Goal: Task Accomplishment & Management: Use online tool/utility

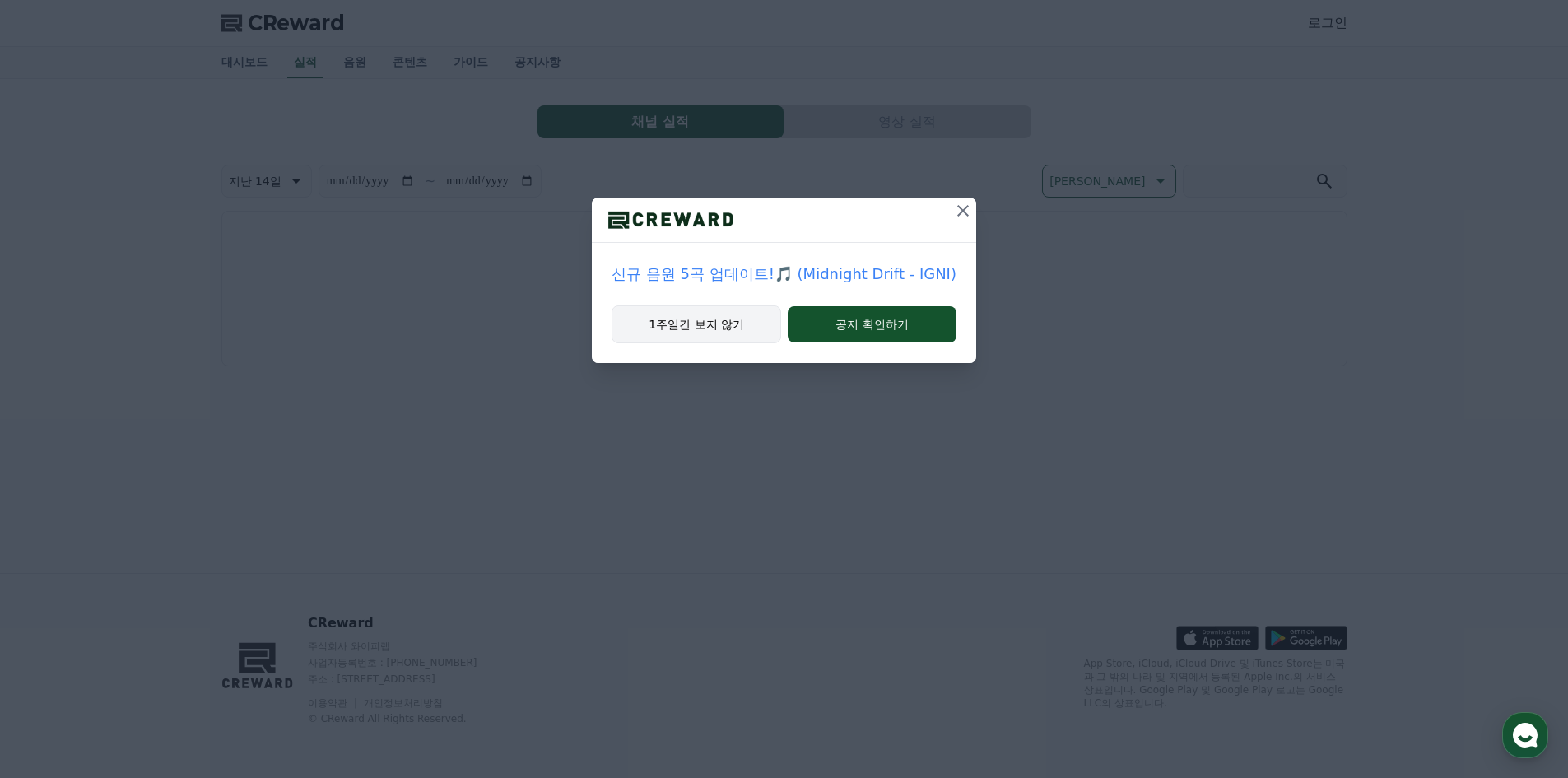
click at [738, 333] on button "1주일간 보지 않기" at bounding box center [696, 325] width 169 height 38
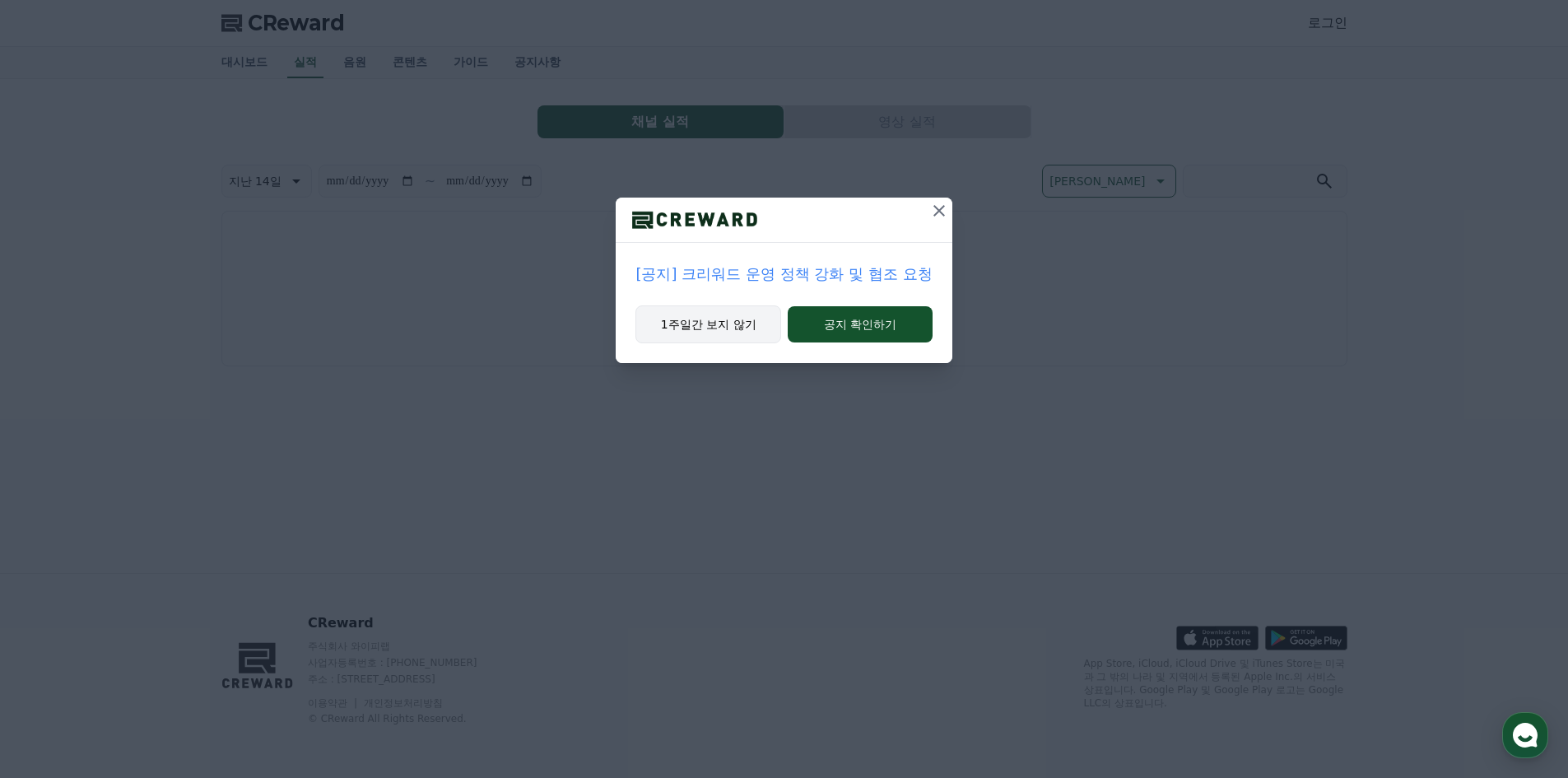
click at [738, 333] on button "1주일간 보지 않기" at bounding box center [709, 325] width 146 height 38
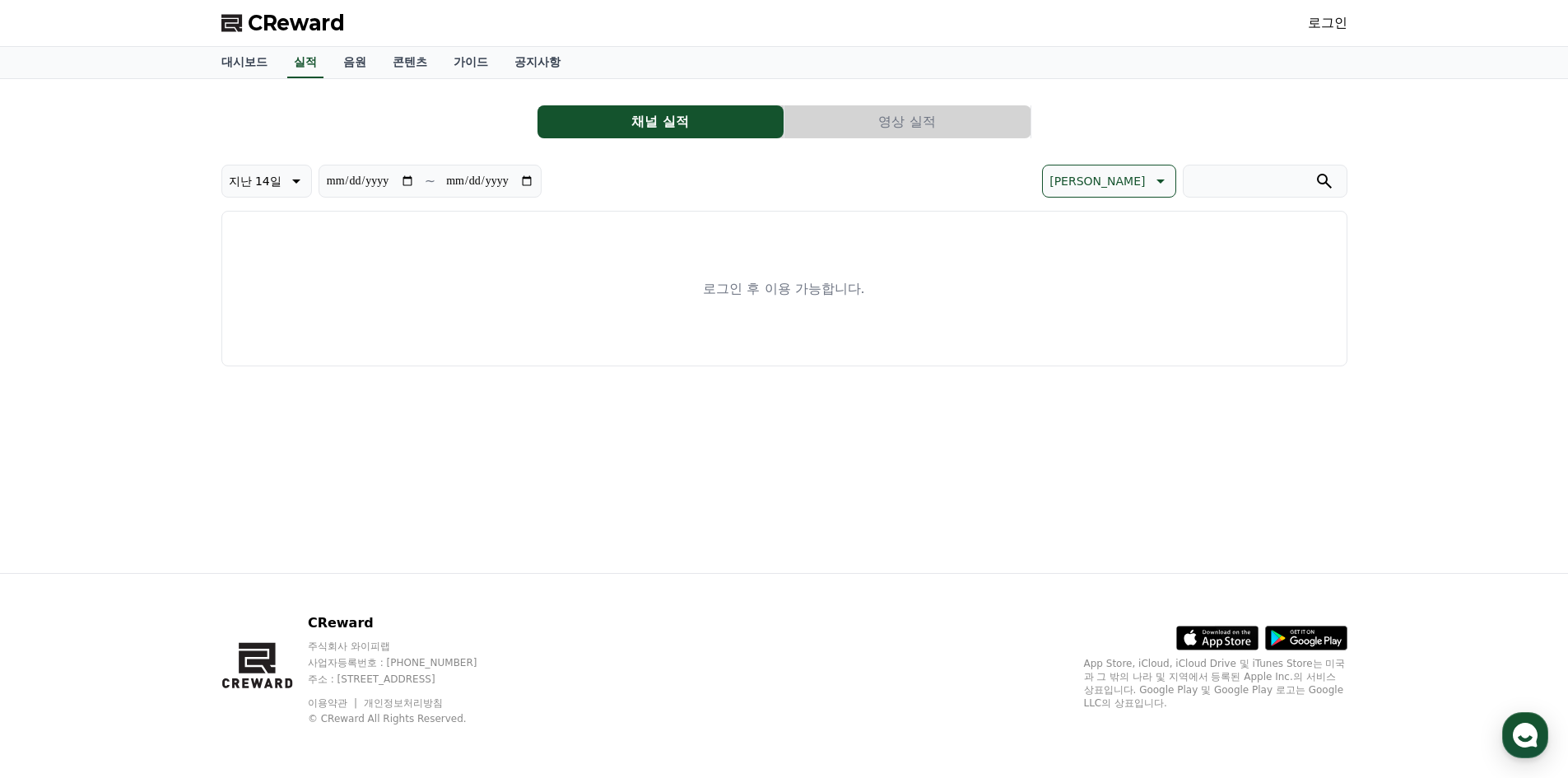
click at [1312, 27] on link "로그인" at bounding box center [1327, 23] width 39 height 20
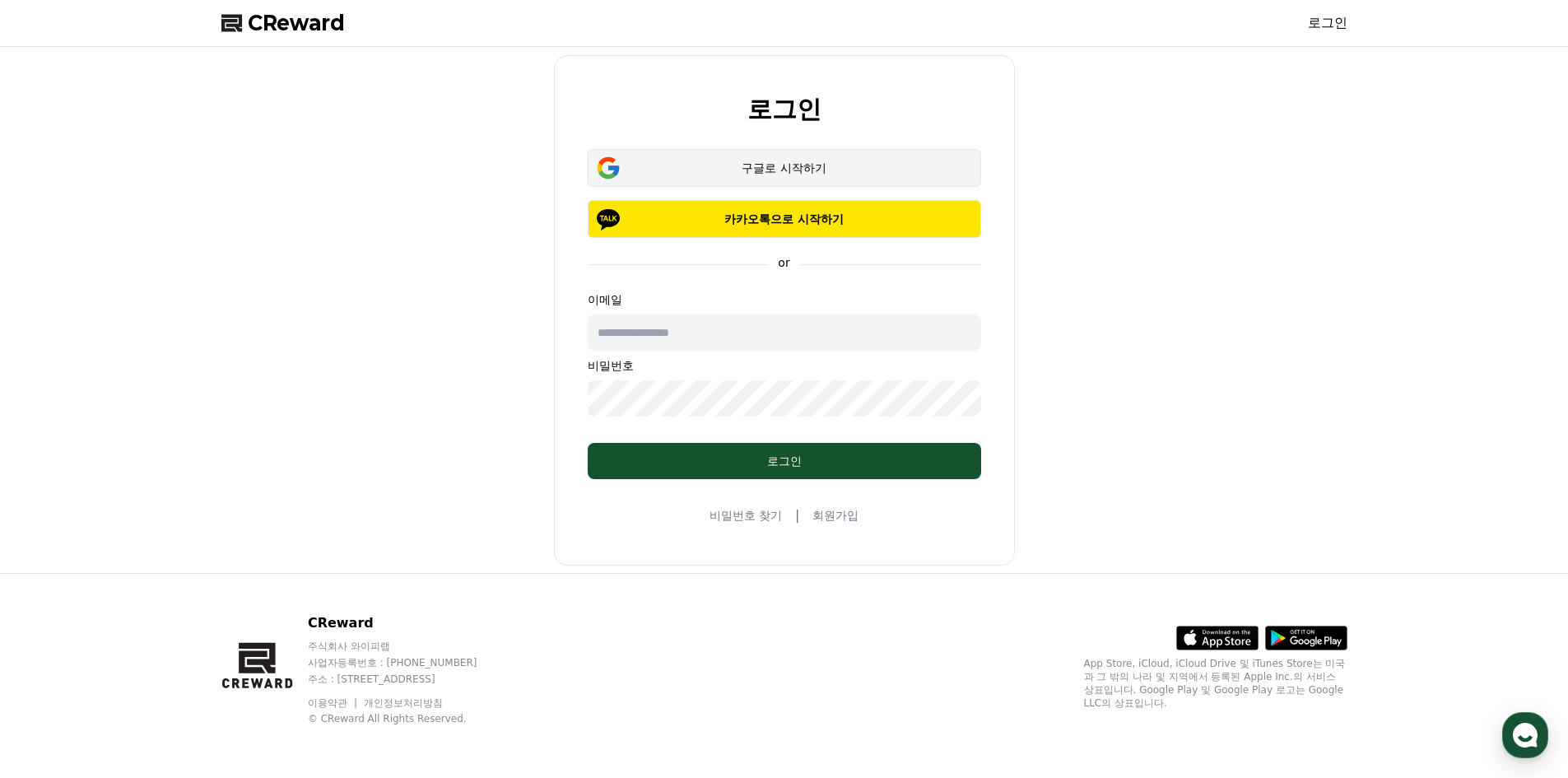
click at [773, 158] on button "구글로 시작하기" at bounding box center [784, 168] width 394 height 38
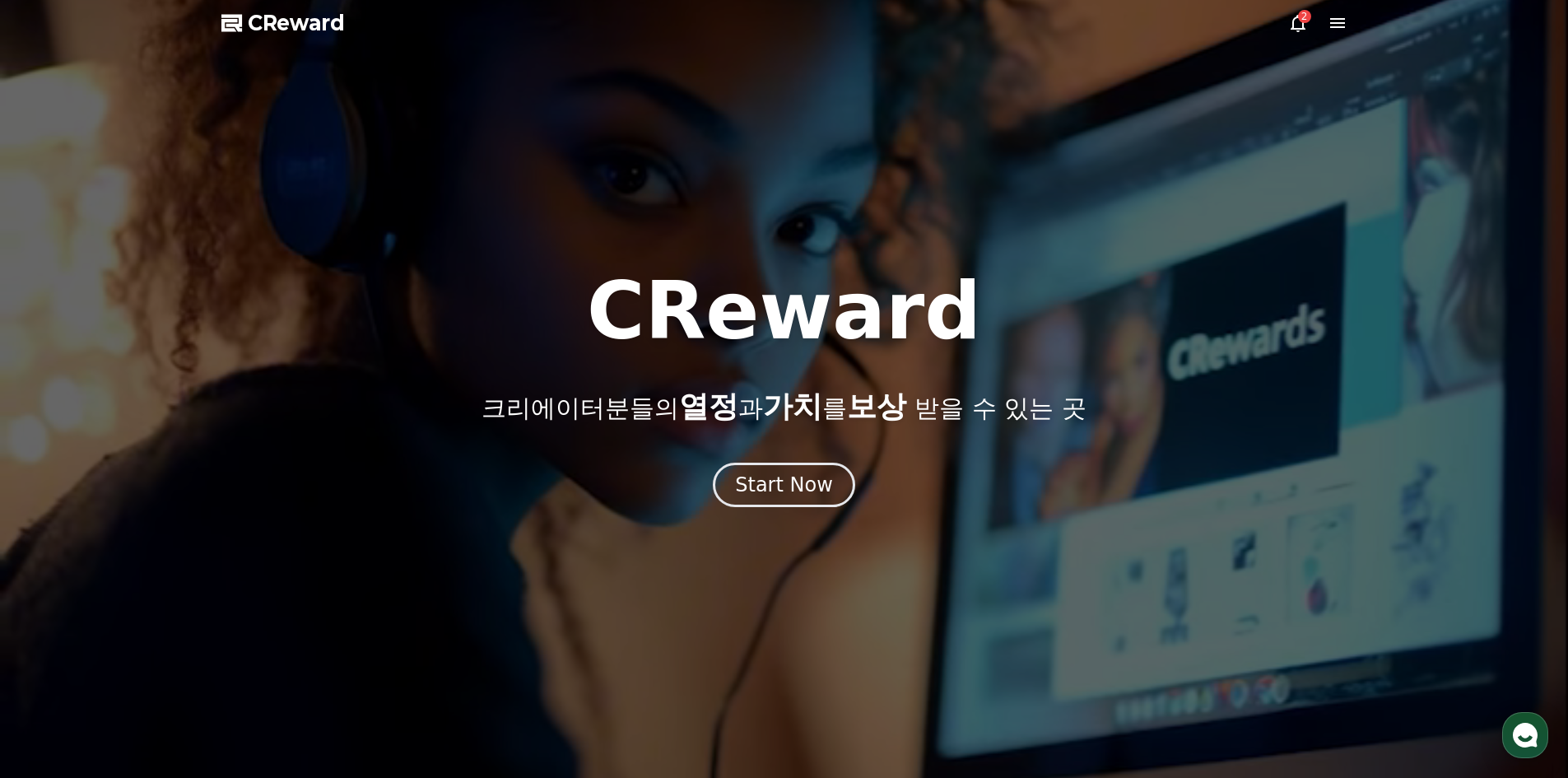
click at [1288, 22] on icon at bounding box center [1298, 23] width 20 height 20
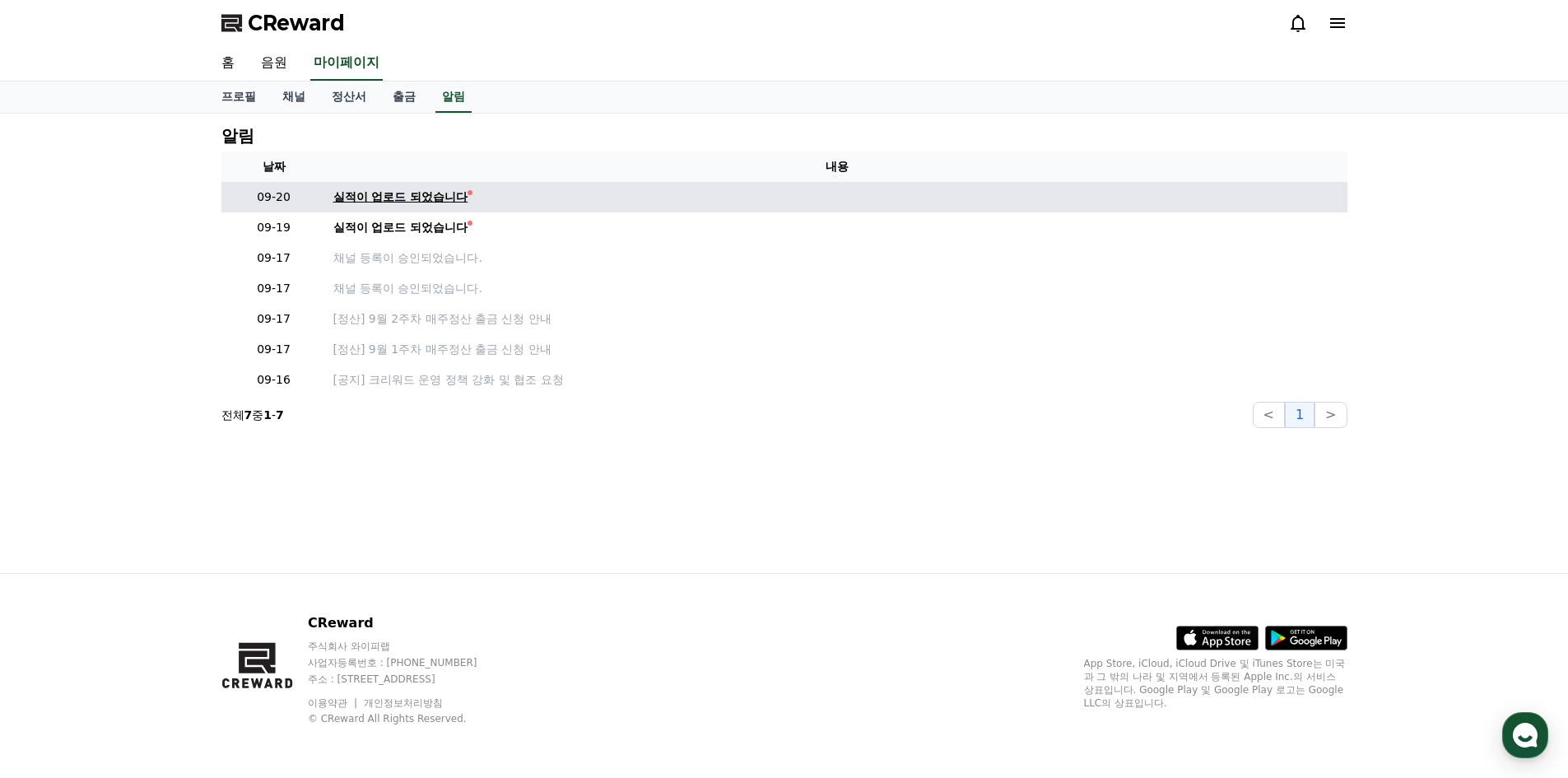
click at [398, 203] on div "실적이 업로드 되었습니다" at bounding box center [401, 197] width 135 height 17
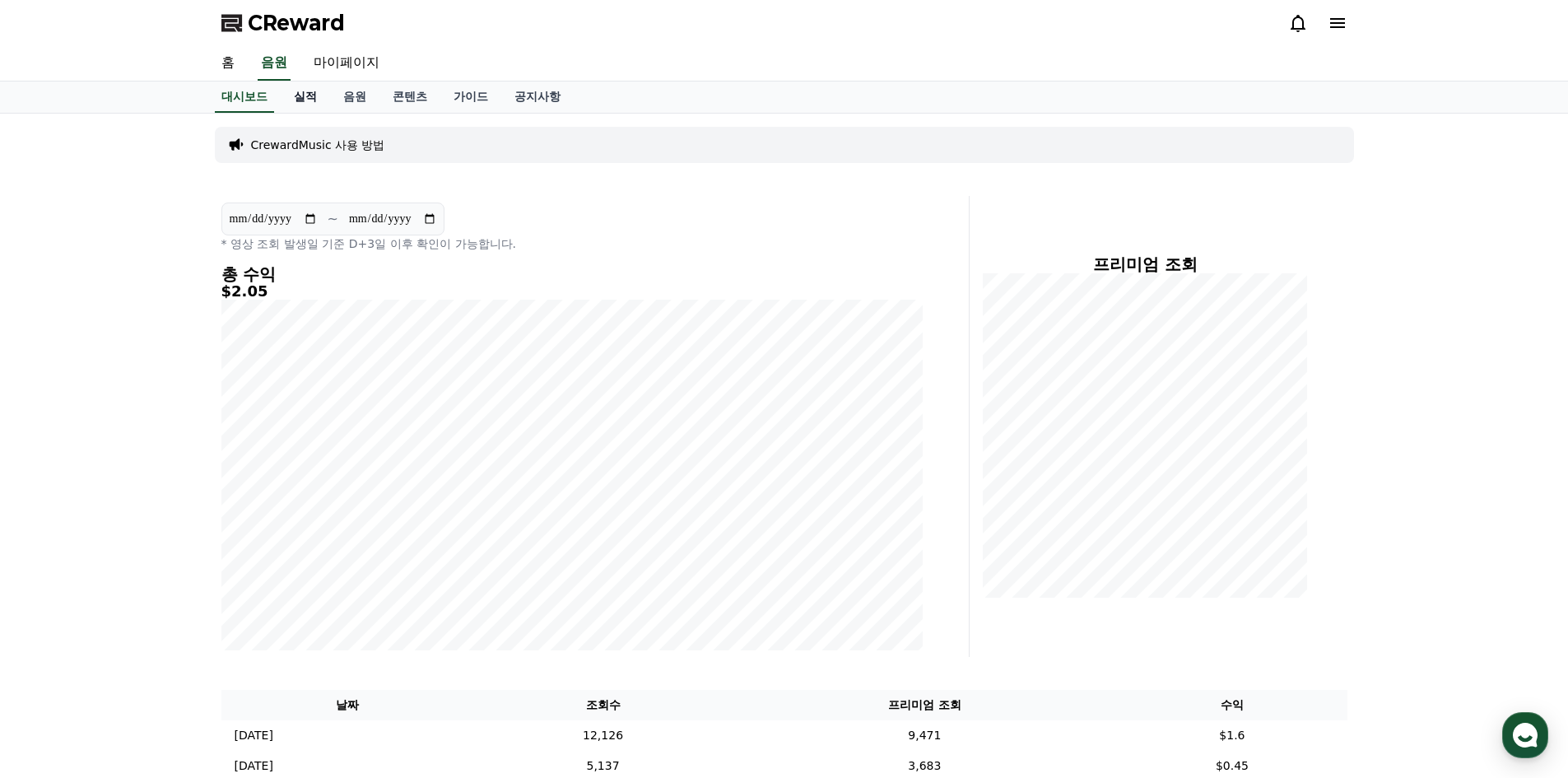
click at [306, 90] on link "실적" at bounding box center [306, 97] width 49 height 31
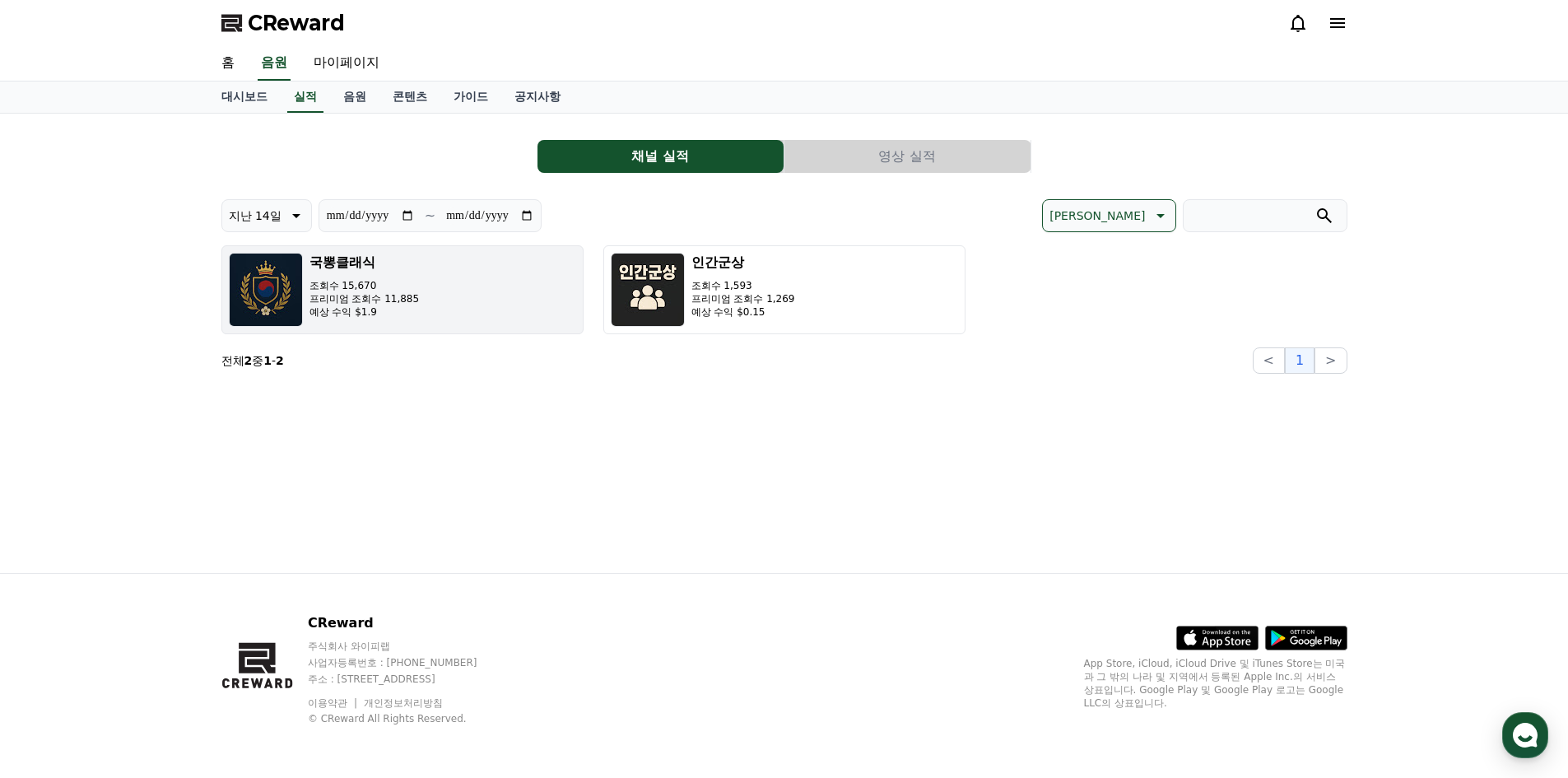
click at [438, 290] on button "국뽕클래식 조회수 15,670 프리미엄 조회수 11,885 예상 수익 $1.9" at bounding box center [402, 290] width 362 height 89
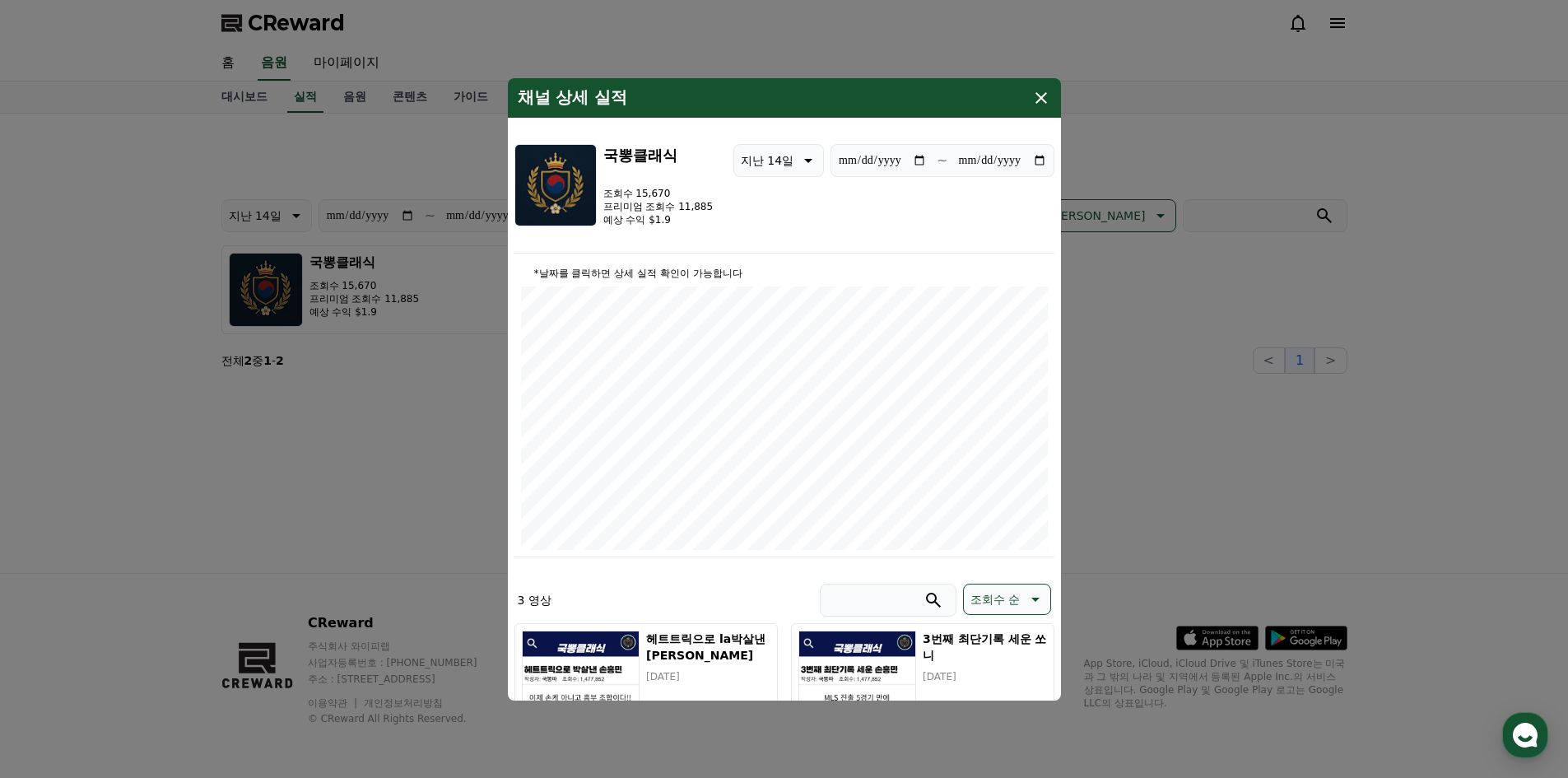
click at [1038, 102] on icon "modal" at bounding box center [1041, 98] width 20 height 20
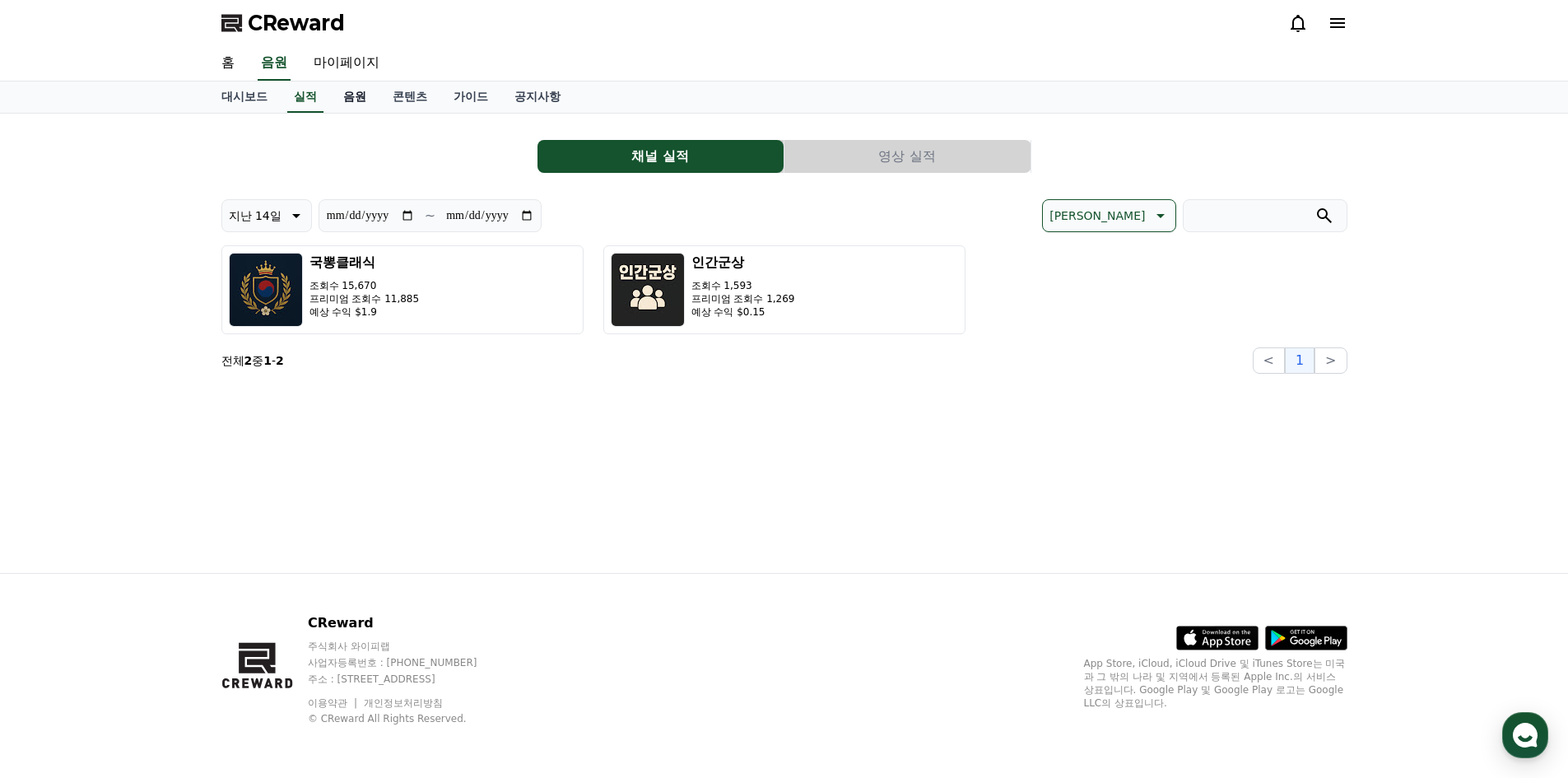
click at [343, 97] on link "음원" at bounding box center [355, 97] width 49 height 31
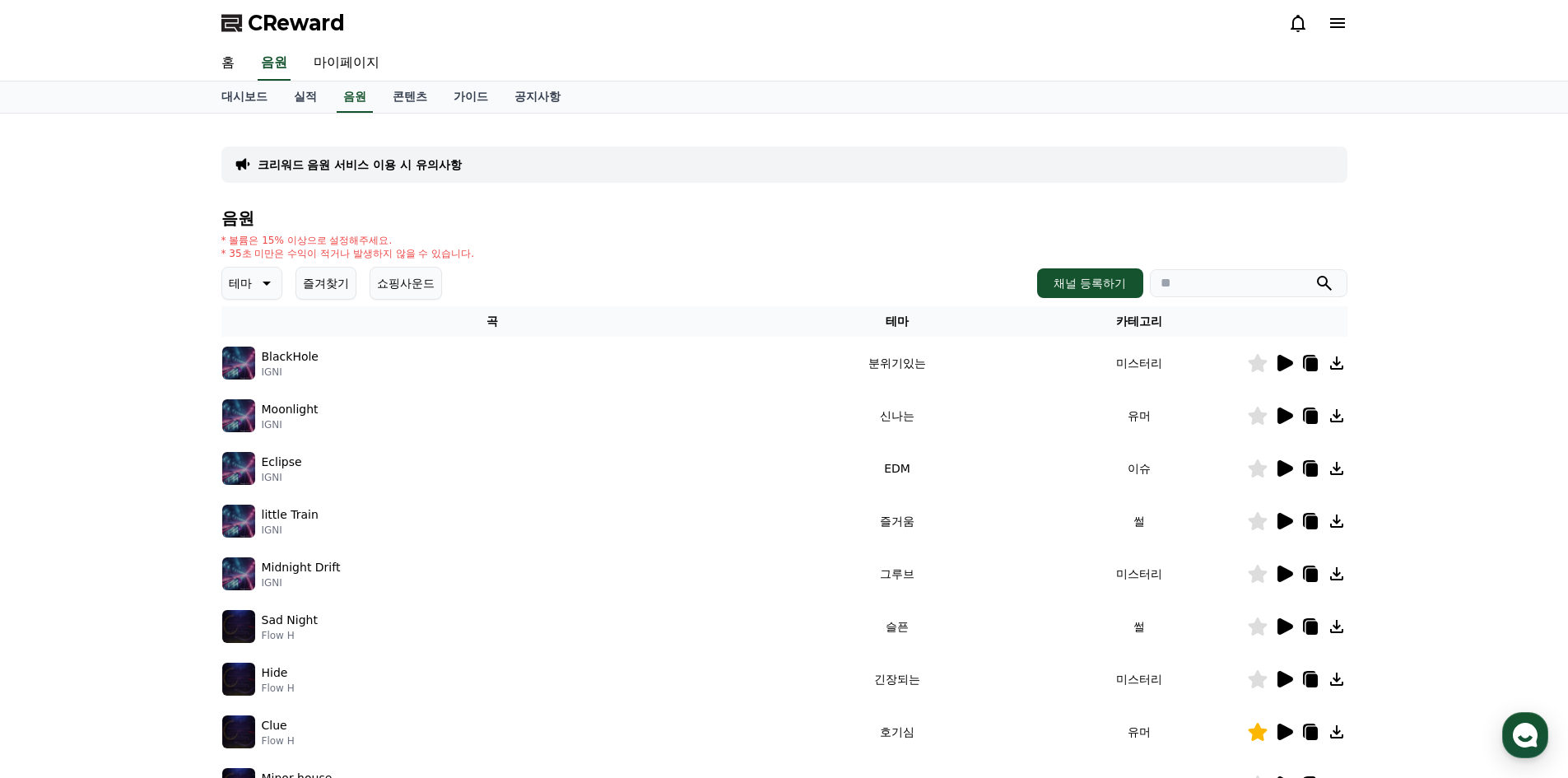
click at [364, 352] on div "BlackHole IGNI" at bounding box center [492, 363] width 541 height 33
click at [302, 346] on td "BlackHole IGNI" at bounding box center [492, 363] width 542 height 53
click at [290, 356] on p "BlackHole" at bounding box center [290, 357] width 56 height 17
click at [983, 198] on div "크리워드 음원 서비스 이용 시 유의사항 음원 * 볼륨은 15% 이상으로 설정해주세요. * 35초 미만은 수익이 적거나 발생하지 않을 수 있습니…" at bounding box center [784, 511] width 1126 height 770
click at [1289, 350] on td at bounding box center [1297, 363] width 100 height 53
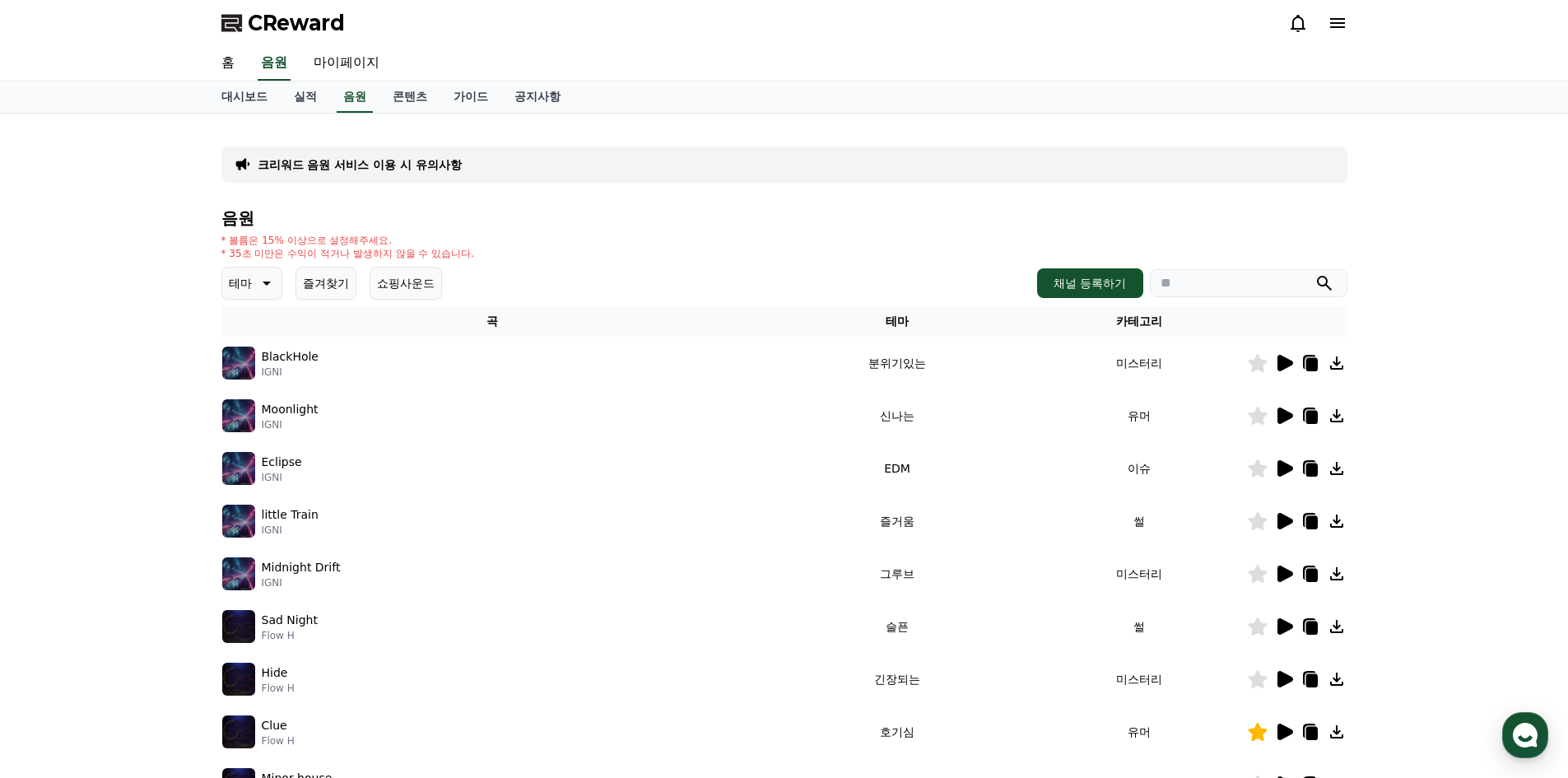
click at [1288, 363] on icon at bounding box center [1285, 363] width 15 height 16
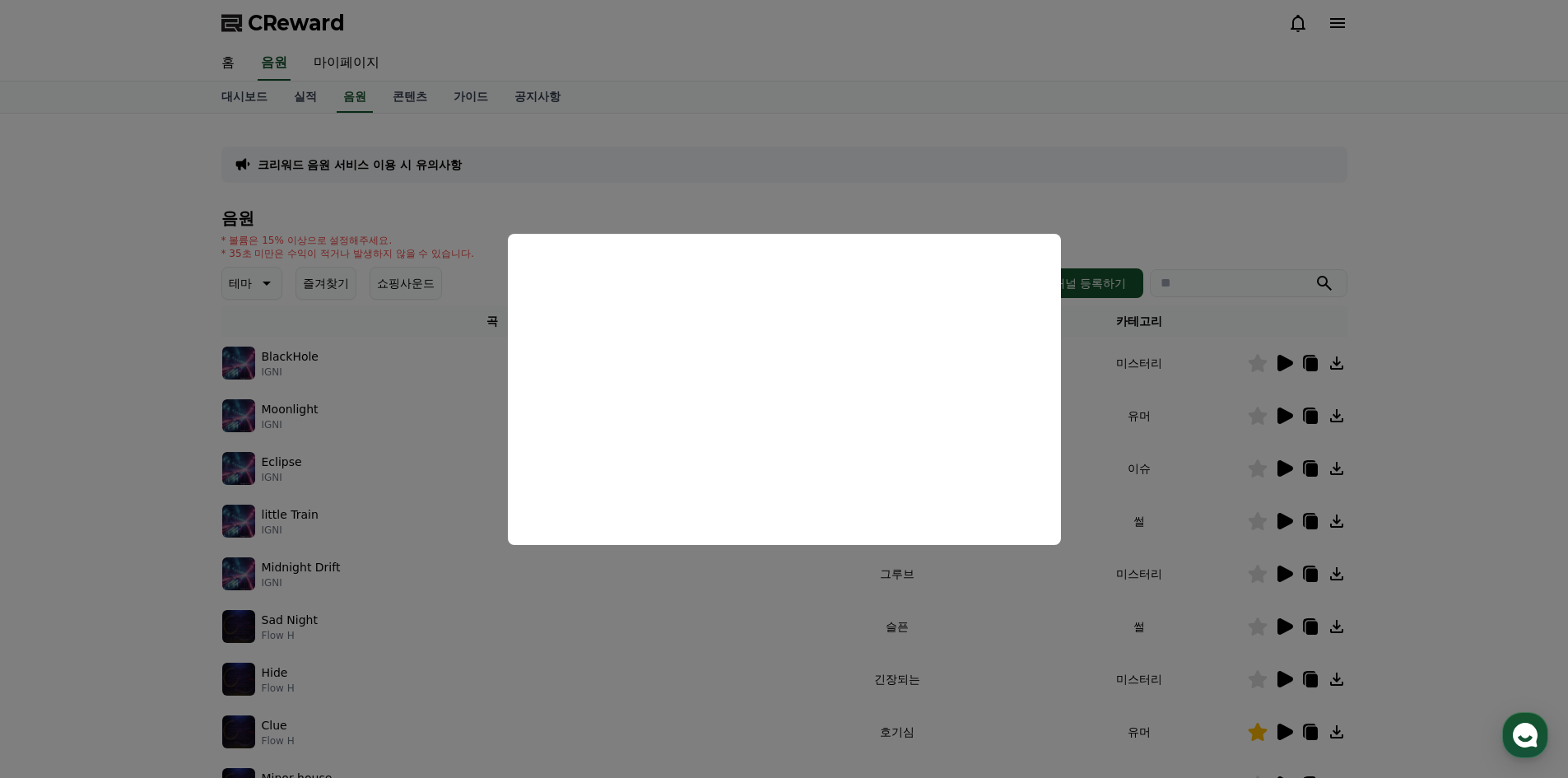
click at [969, 184] on button "close modal" at bounding box center [784, 389] width 1568 height 778
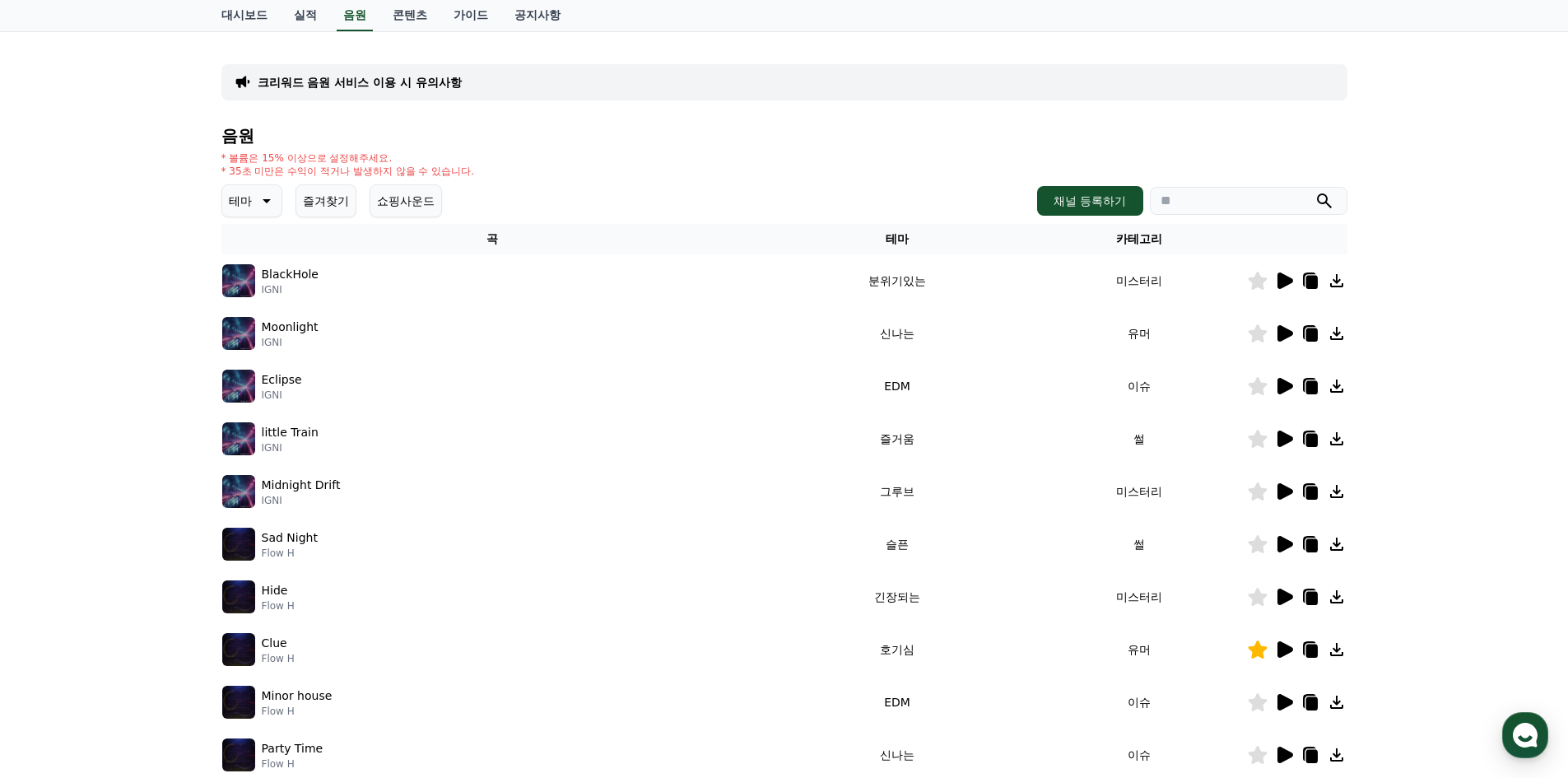
scroll to position [165, 0]
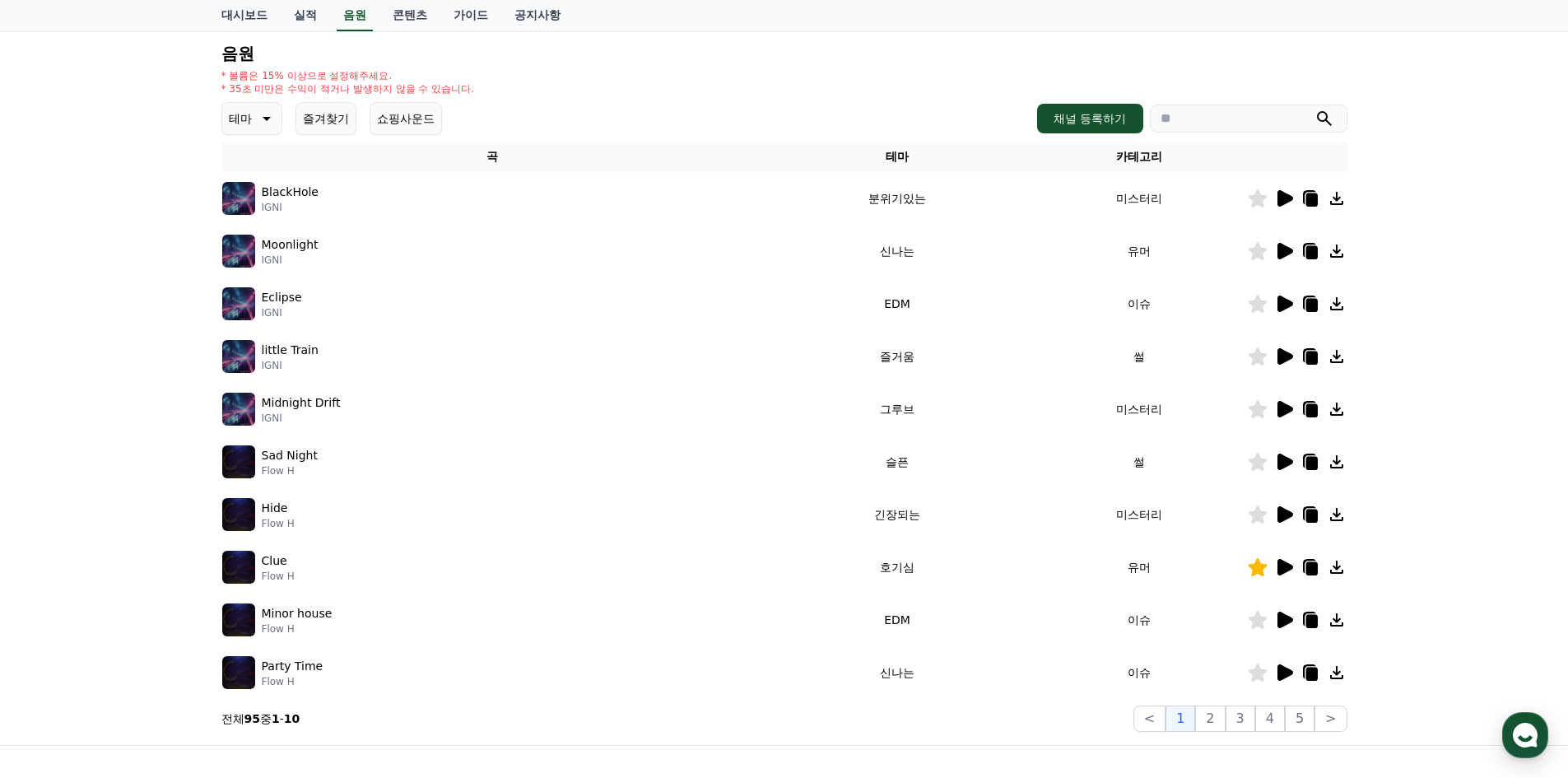
click at [39, 412] on div "크리워드 음원 서비스 이용 시 유의사항 음원 * 볼륨은 15% 이상으로 설정해주세요. * 35초 미만은 수익이 적거나 발생하지 않을 수 있습니…" at bounding box center [784, 347] width 1568 height 796
click at [1292, 470] on icon at bounding box center [1284, 462] width 20 height 20
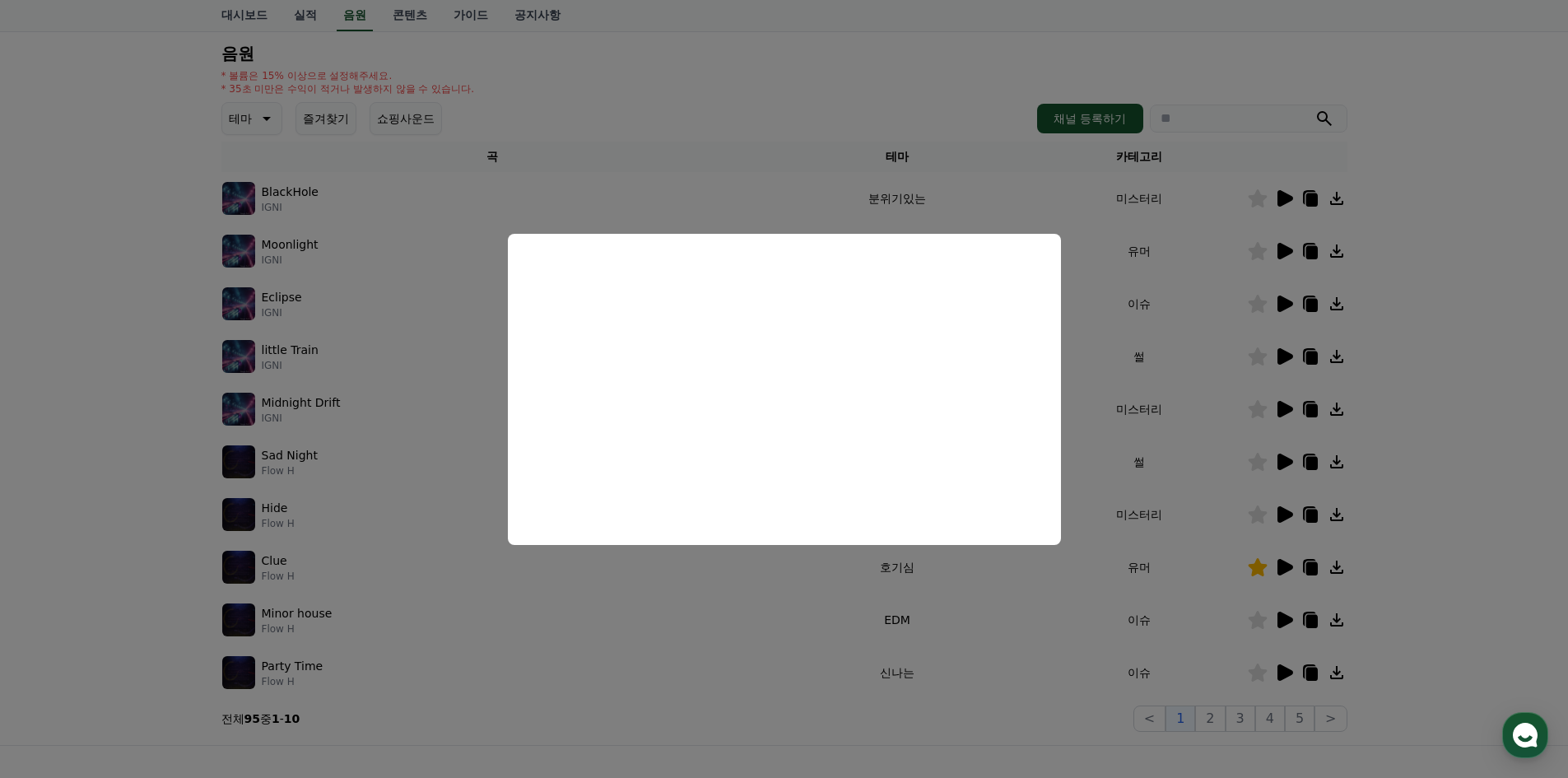
click at [1460, 406] on button "close modal" at bounding box center [784, 389] width 1568 height 778
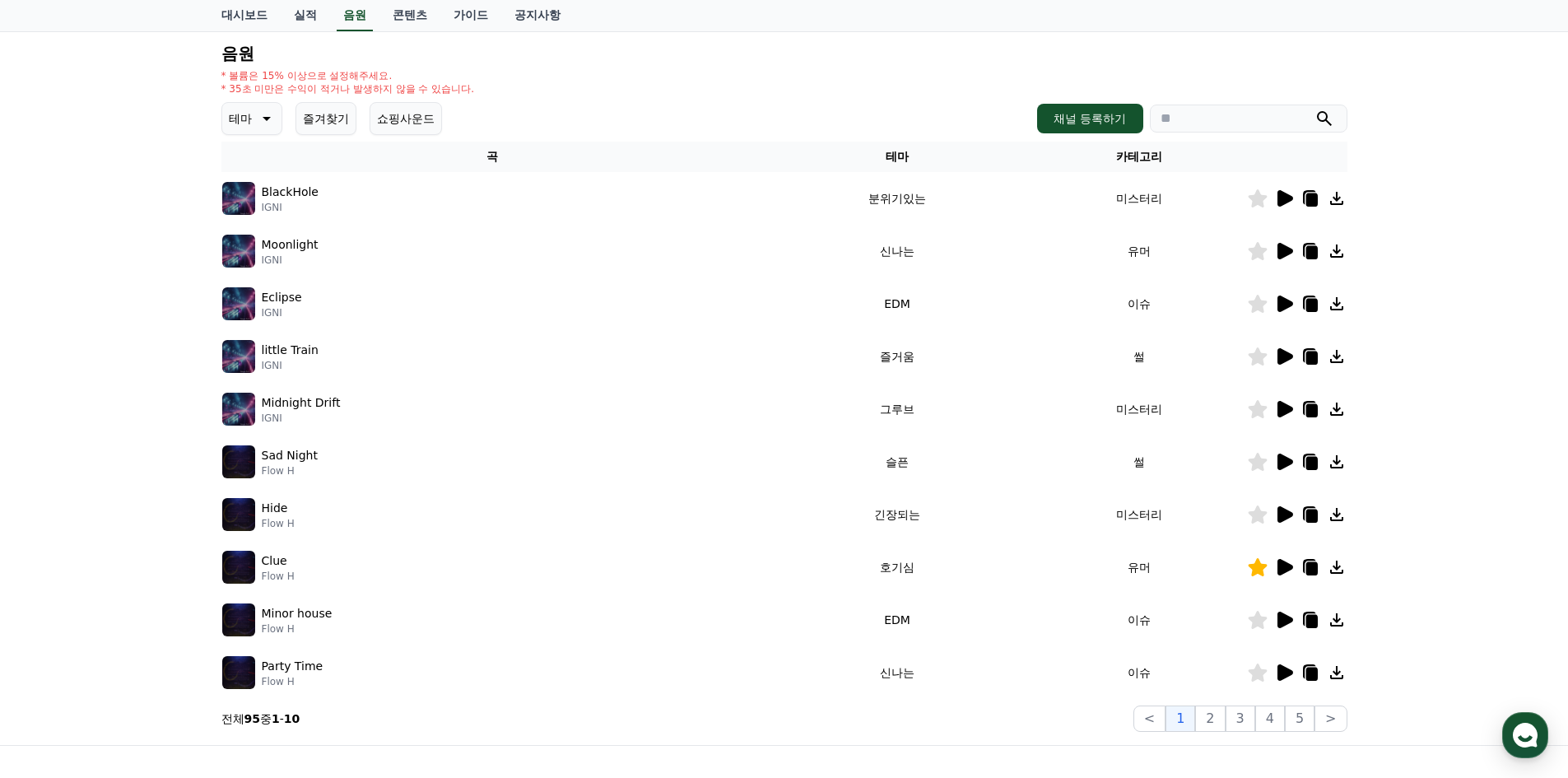
click at [1312, 463] on icon at bounding box center [1311, 463] width 12 height 13
